Goal: Task Accomplishment & Management: Complete application form

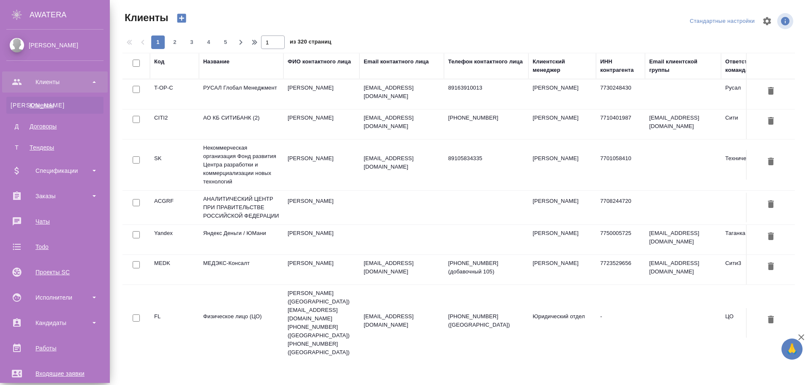
select select "RU"
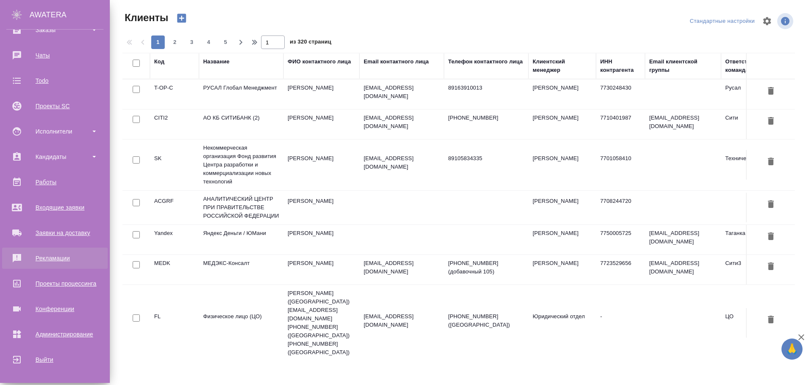
click at [50, 255] on div "Рекламации" at bounding box center [54, 258] width 97 height 13
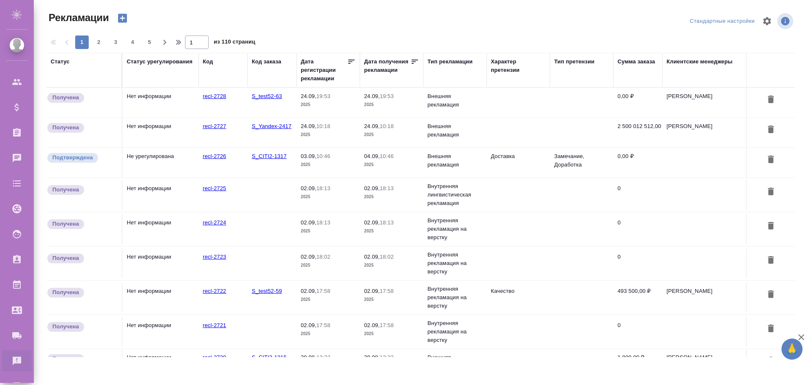
click at [165, 106] on td "Нет информации" at bounding box center [160, 103] width 76 height 30
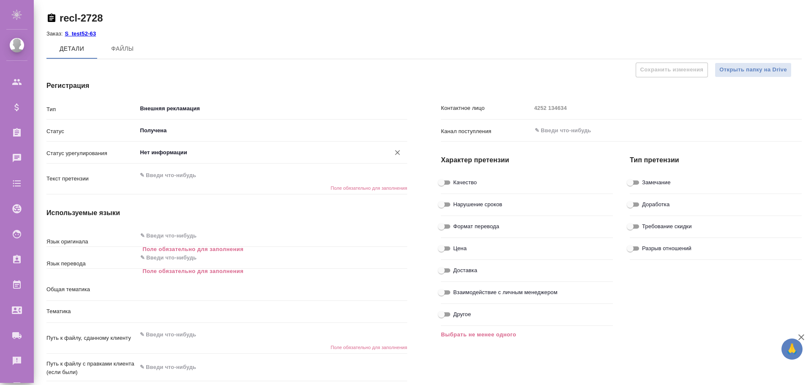
type textarea "x"
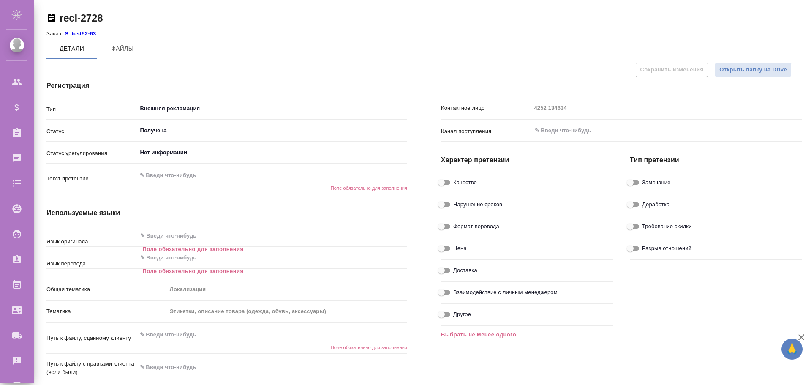
type textarea "x"
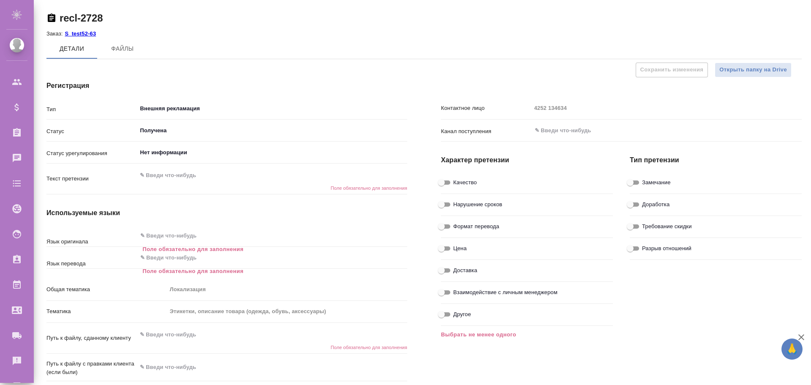
type textarea "x"
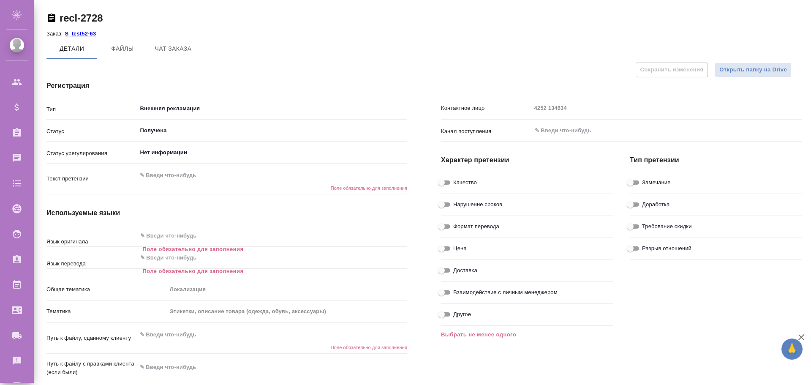
type textarea "x"
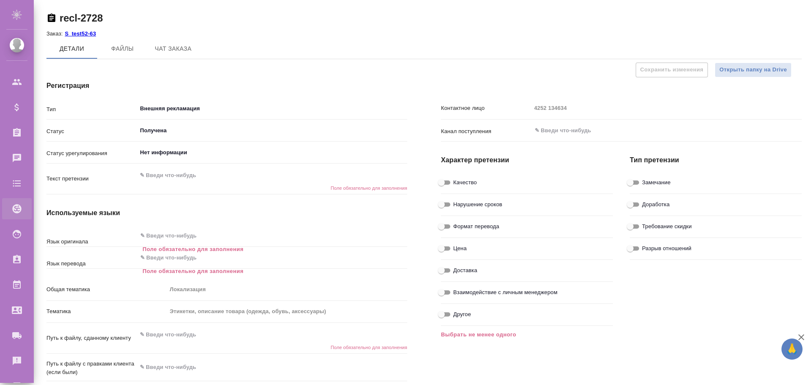
type textarea "x"
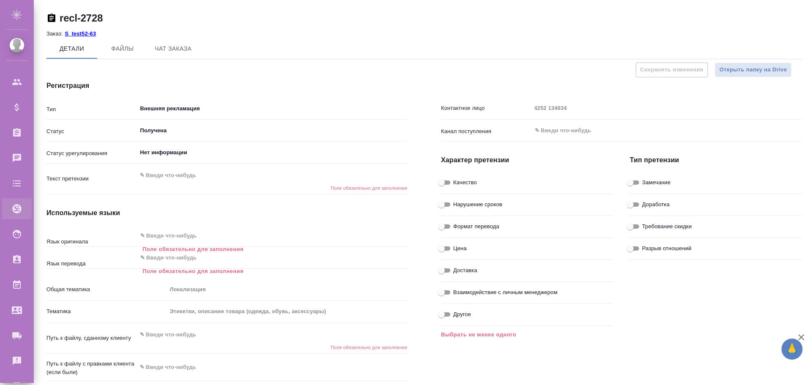
type textarea "x"
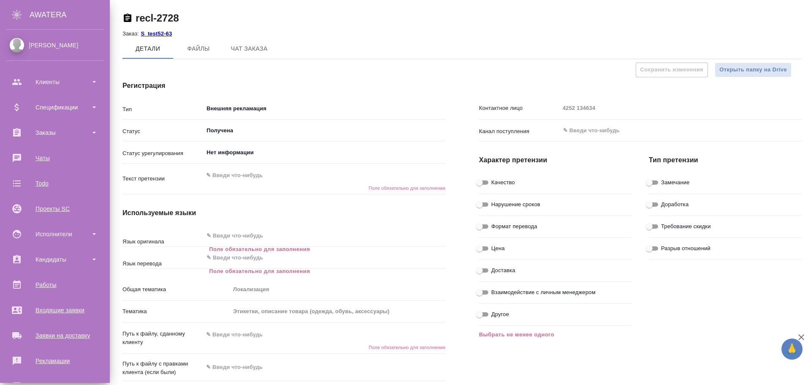
type textarea "x"
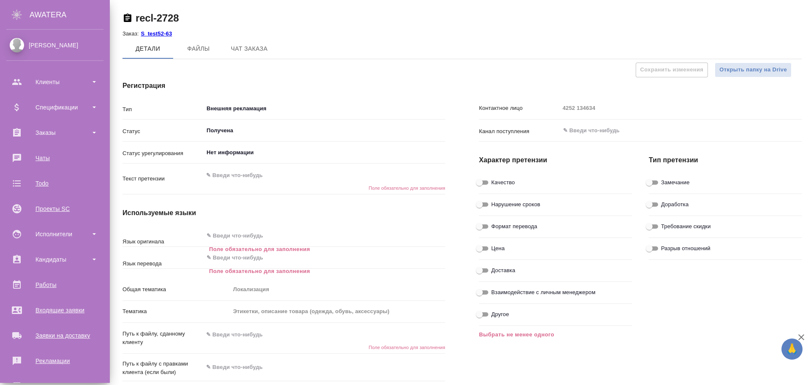
type textarea "x"
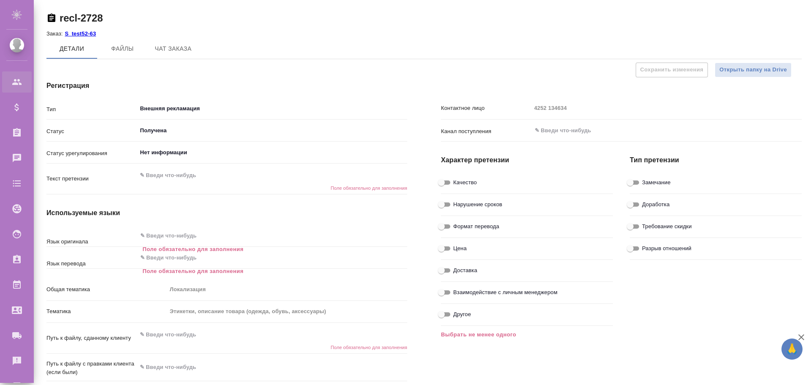
type textarea "x"
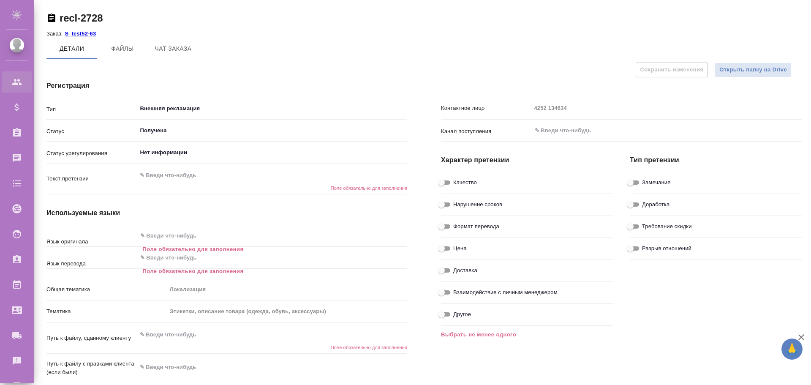
type textarea "x"
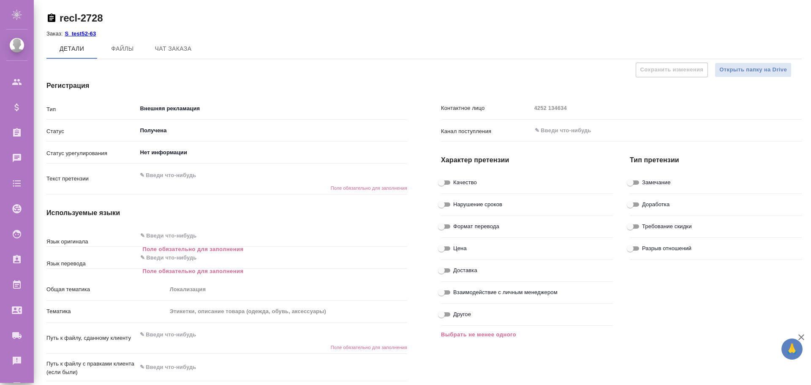
type textarea "x"
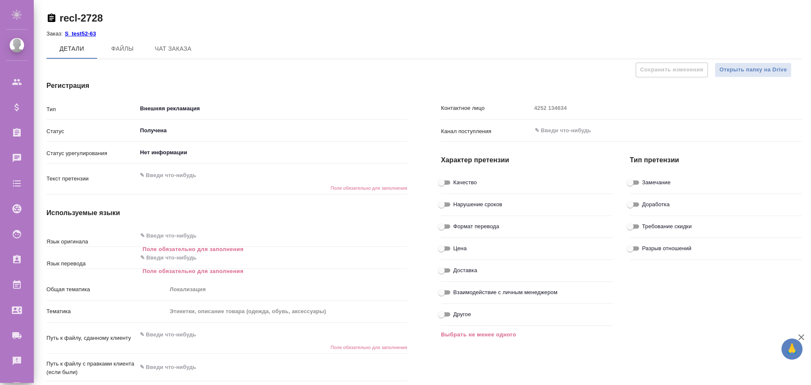
type textarea "x"
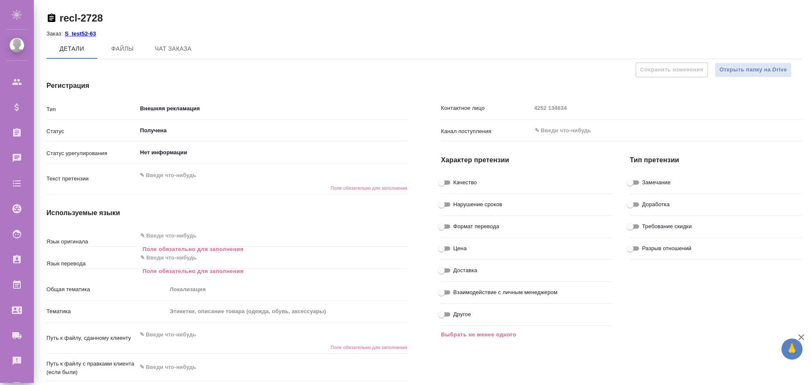
type textarea "x"
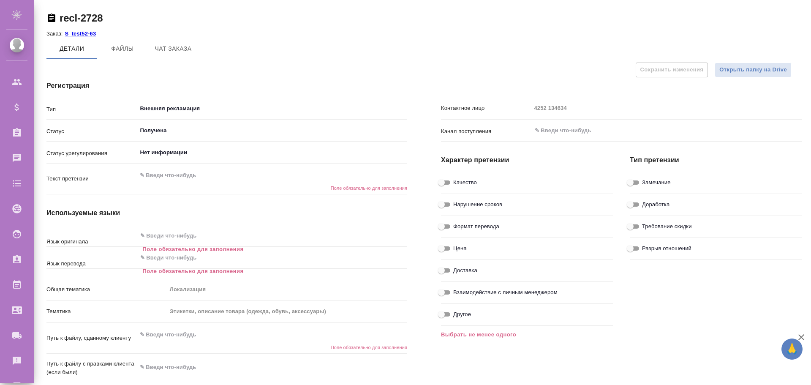
type textarea "x"
